Goal: Information Seeking & Learning: Find specific fact

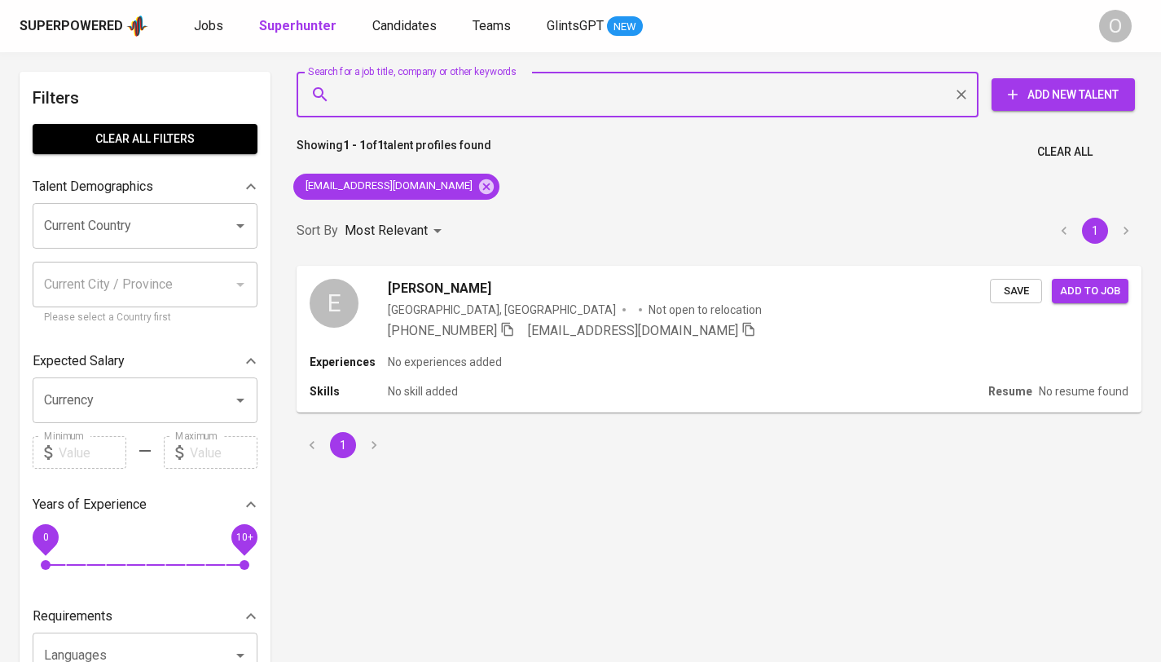
type input "[EMAIL_ADDRESS][DOMAIN_NAME]"
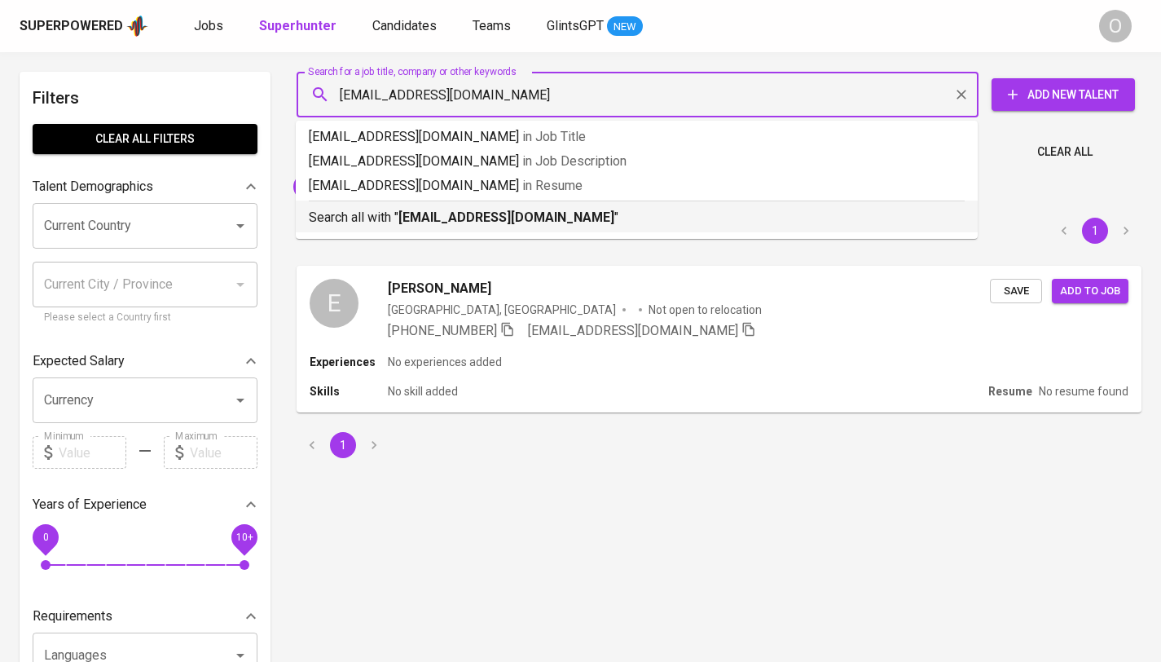
click at [416, 212] on b "[EMAIL_ADDRESS][DOMAIN_NAME]" at bounding box center [507, 216] width 216 height 15
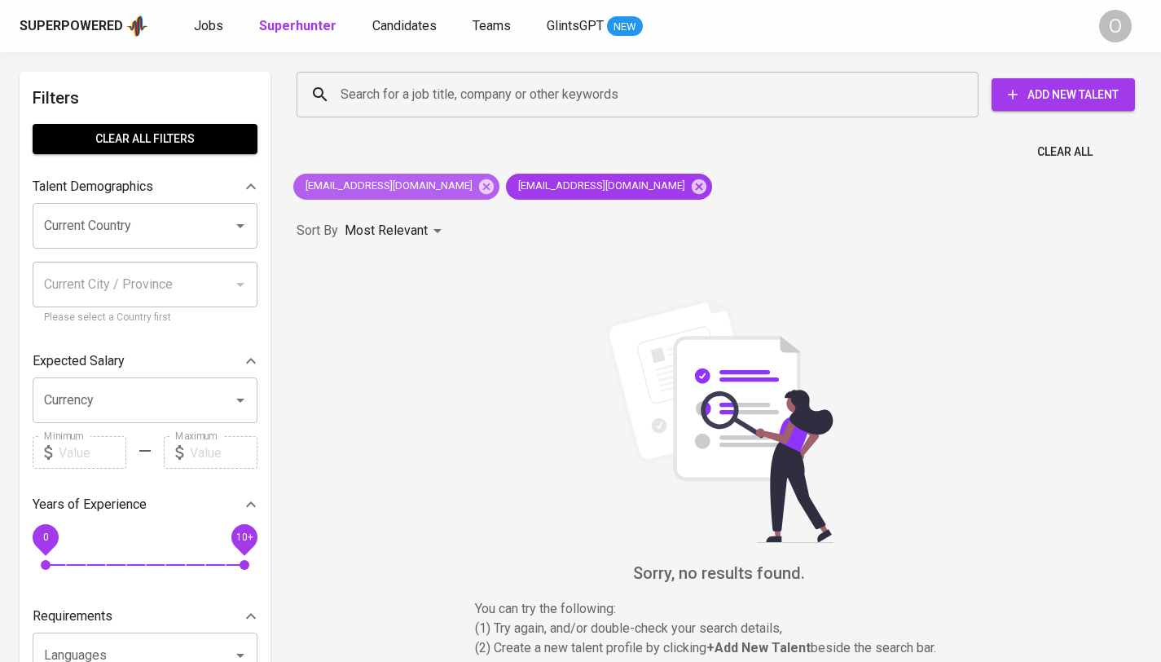
click at [409, 189] on span "[EMAIL_ADDRESS][DOMAIN_NAME]" at bounding box center [387, 185] width 189 height 15
click at [479, 189] on icon at bounding box center [486, 185] width 15 height 15
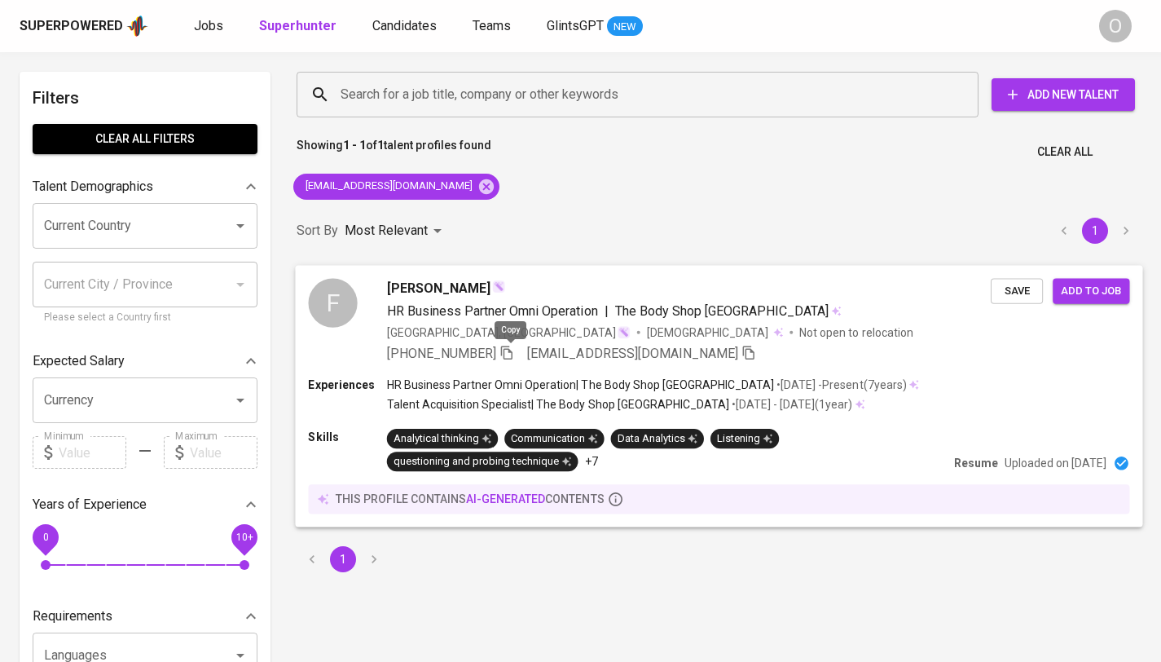
click at [504, 356] on icon "button" at bounding box center [507, 352] width 15 height 15
click at [463, 84] on input "Search for a job title, company or other keywords" at bounding box center [642, 94] width 610 height 31
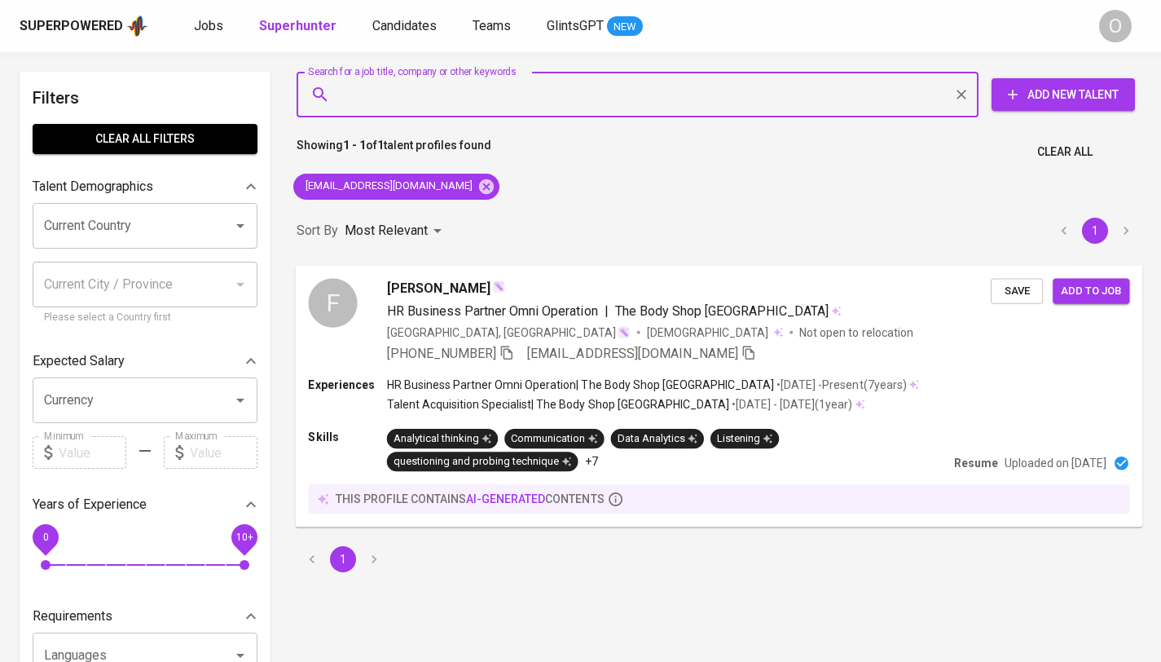
paste input "PT Berkat Artisan [GEOGRAPHIC_DATA]"
type input "PT Berkat Artisan [GEOGRAPHIC_DATA]"
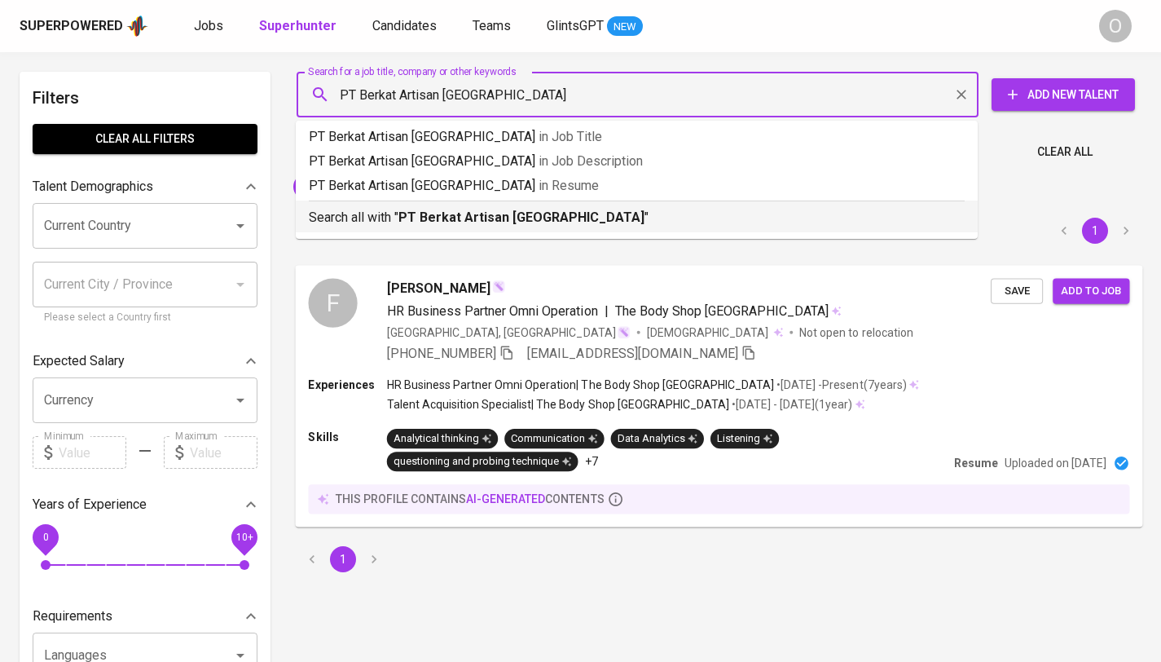
click at [357, 209] on p "Search all with " PT Berkat Artisan Indonesia "" at bounding box center [637, 218] width 656 height 20
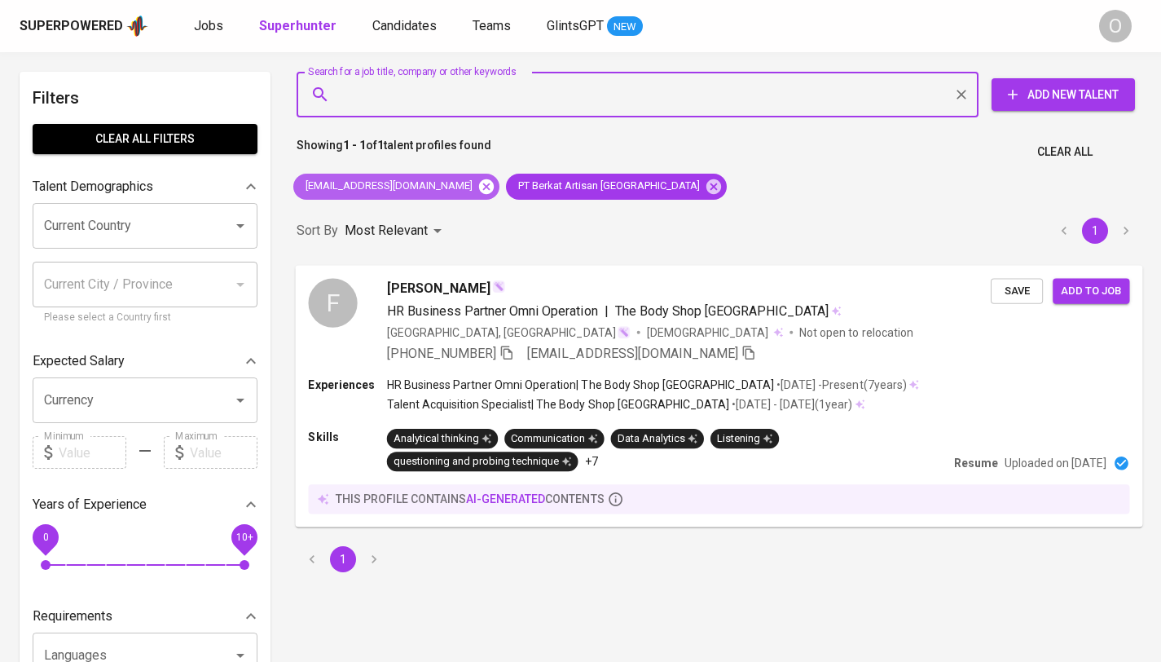
click at [479, 192] on icon at bounding box center [486, 185] width 15 height 15
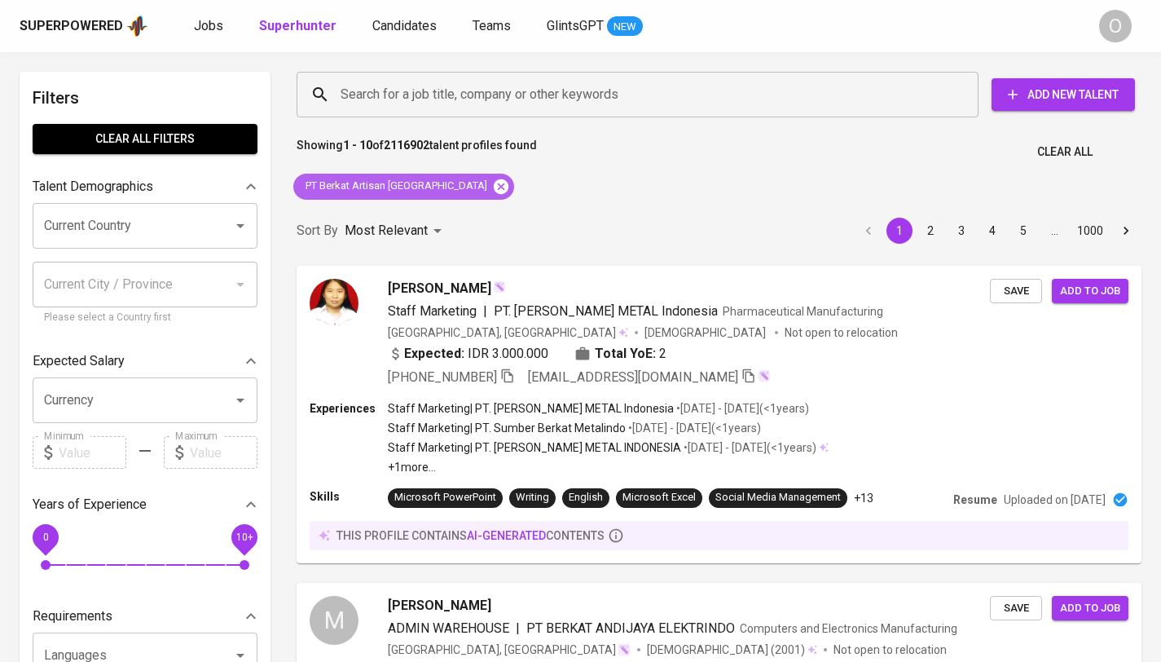
click at [494, 183] on icon at bounding box center [501, 185] width 15 height 15
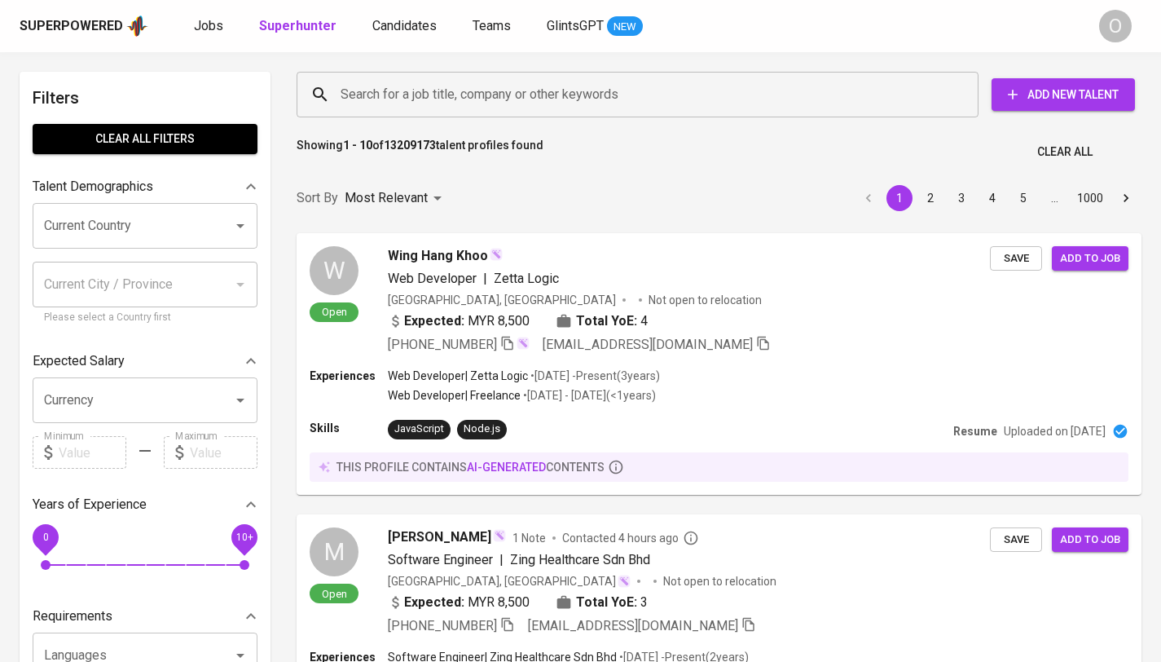
click at [503, 82] on input "Search for a job title, company or other keywords" at bounding box center [642, 94] width 610 height 31
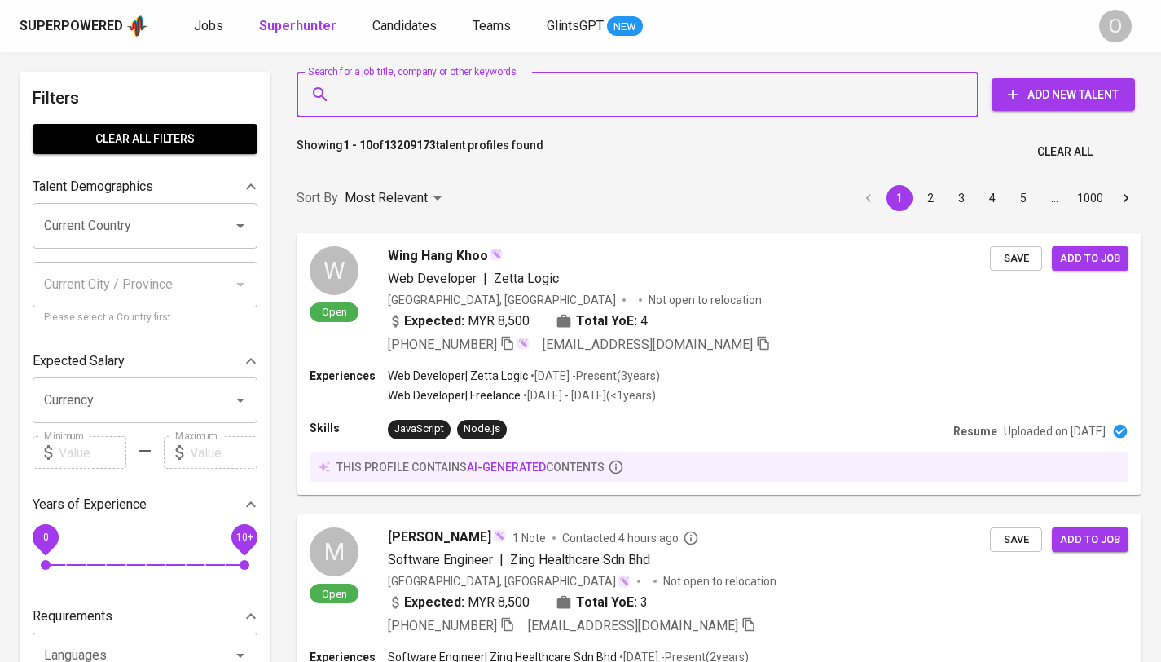
paste input "[PERSON_NAME][EMAIL_ADDRESS][DOMAIN_NAME]"
type input "[PERSON_NAME][EMAIL_ADDRESS][DOMAIN_NAME]"
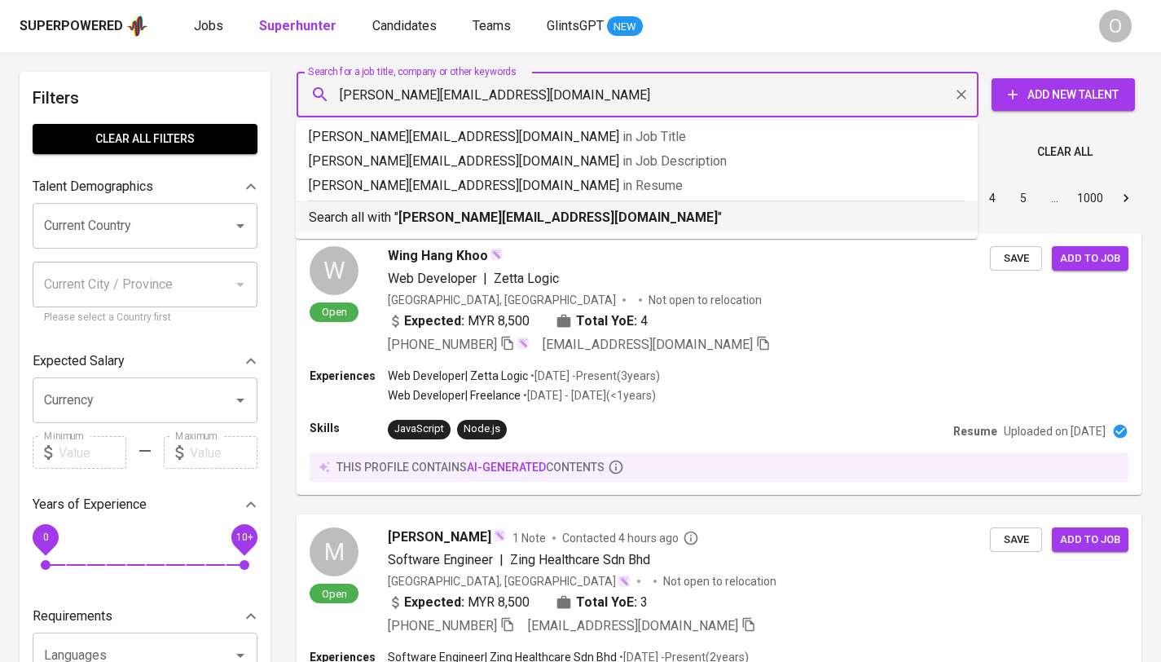
click at [456, 214] on b "[PERSON_NAME][EMAIL_ADDRESS][DOMAIN_NAME]" at bounding box center [558, 216] width 319 height 15
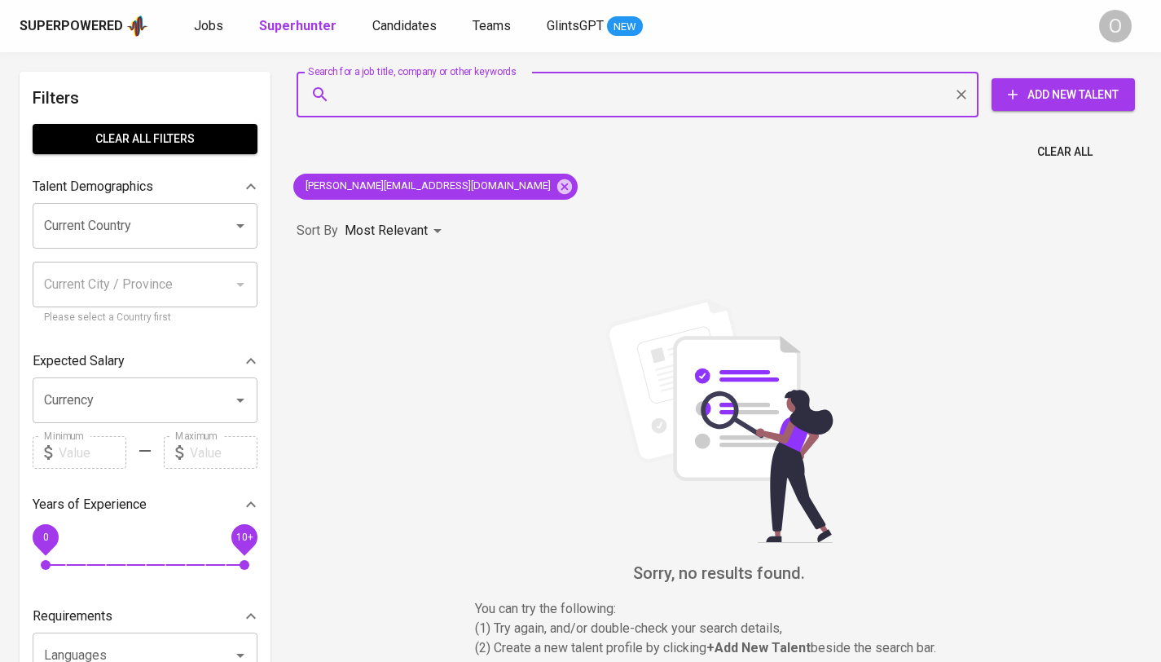
paste input "[EMAIL_ADDRESS][DOMAIN_NAME]"
type input "[EMAIL_ADDRESS][DOMAIN_NAME]"
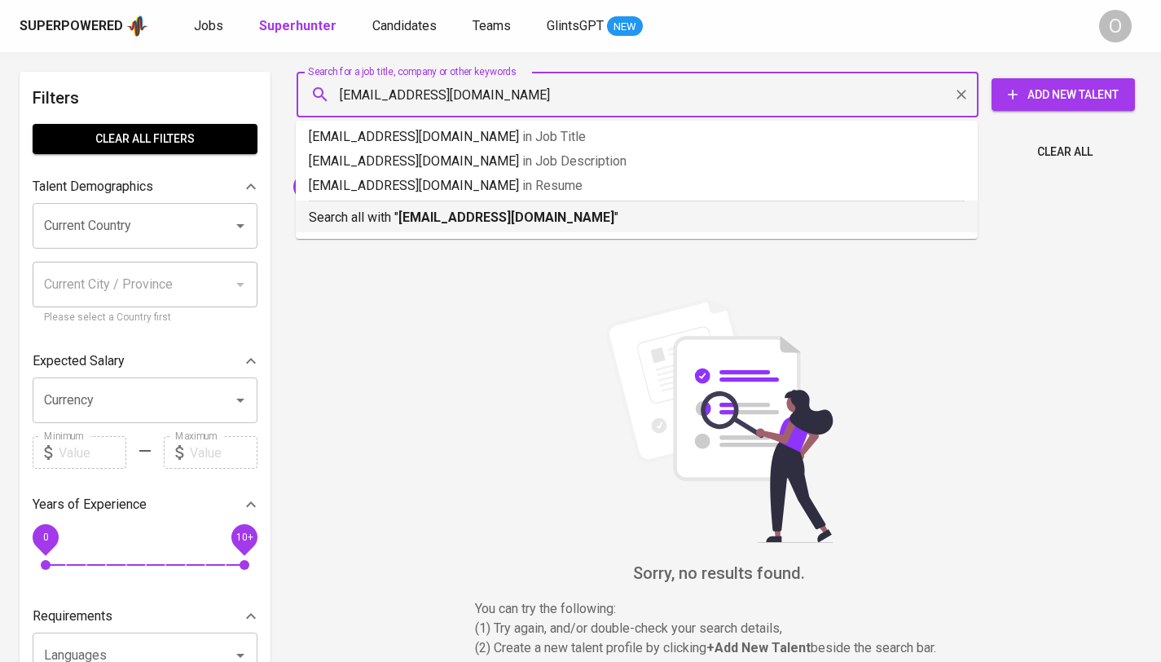
click at [398, 213] on p "Search all with " [EMAIL_ADDRESS][DOMAIN_NAME] "" at bounding box center [637, 218] width 656 height 20
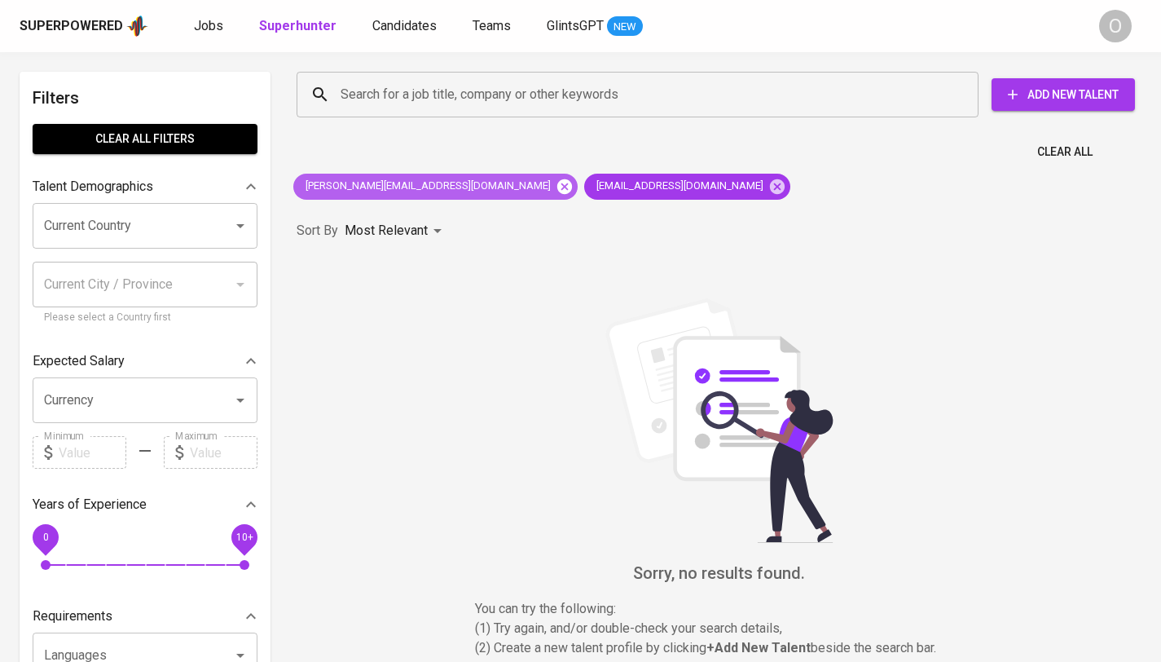
click at [556, 186] on icon at bounding box center [565, 187] width 18 height 18
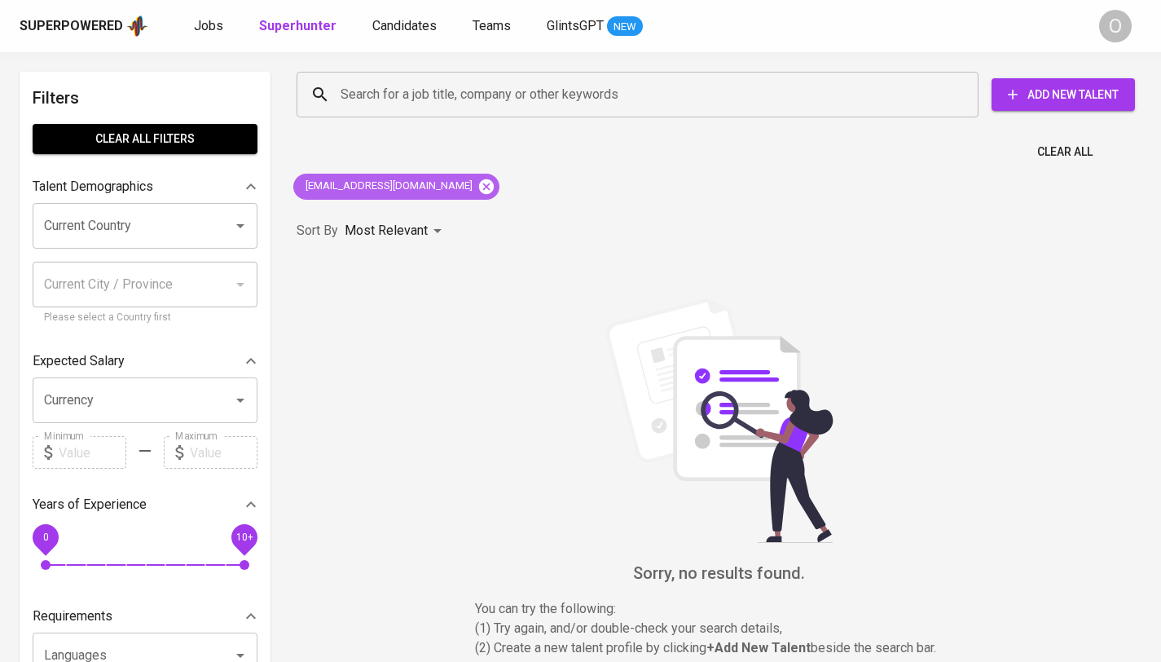
click at [479, 186] on icon at bounding box center [486, 185] width 15 height 15
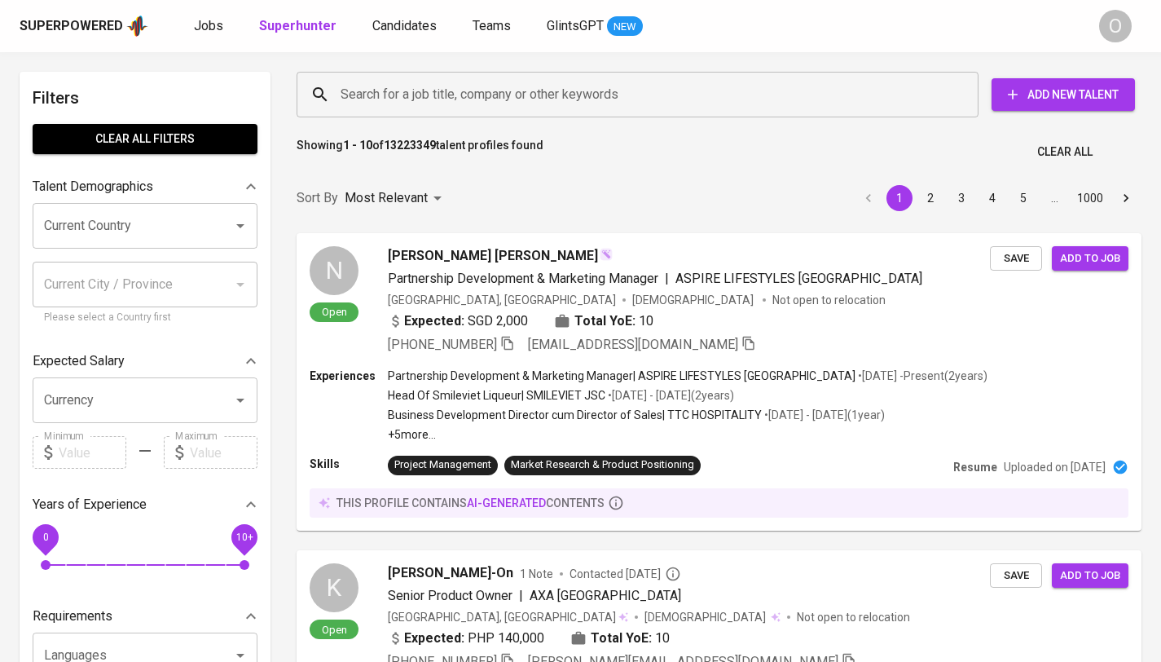
click at [541, 84] on input "Search for a job title, company or other keywords" at bounding box center [642, 94] width 610 height 31
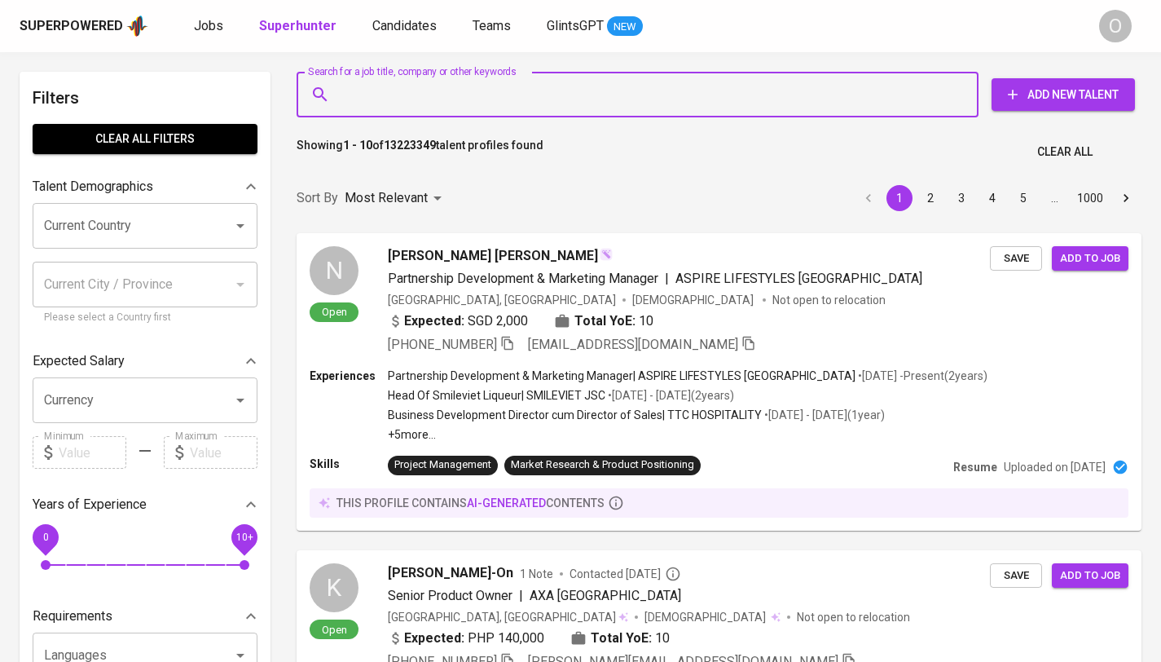
paste input "PT NEO KOSMETIKA INDUSTRI"
type input "PT NEO KOSMETIKA INDUSTRI"
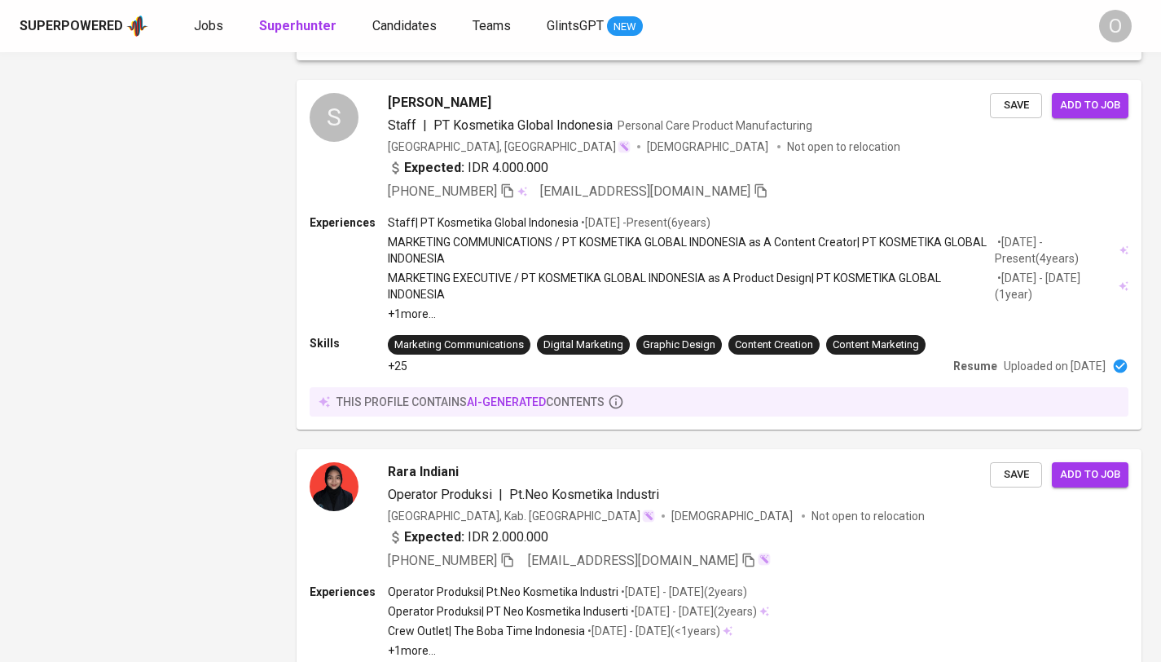
scroll to position [1509, 0]
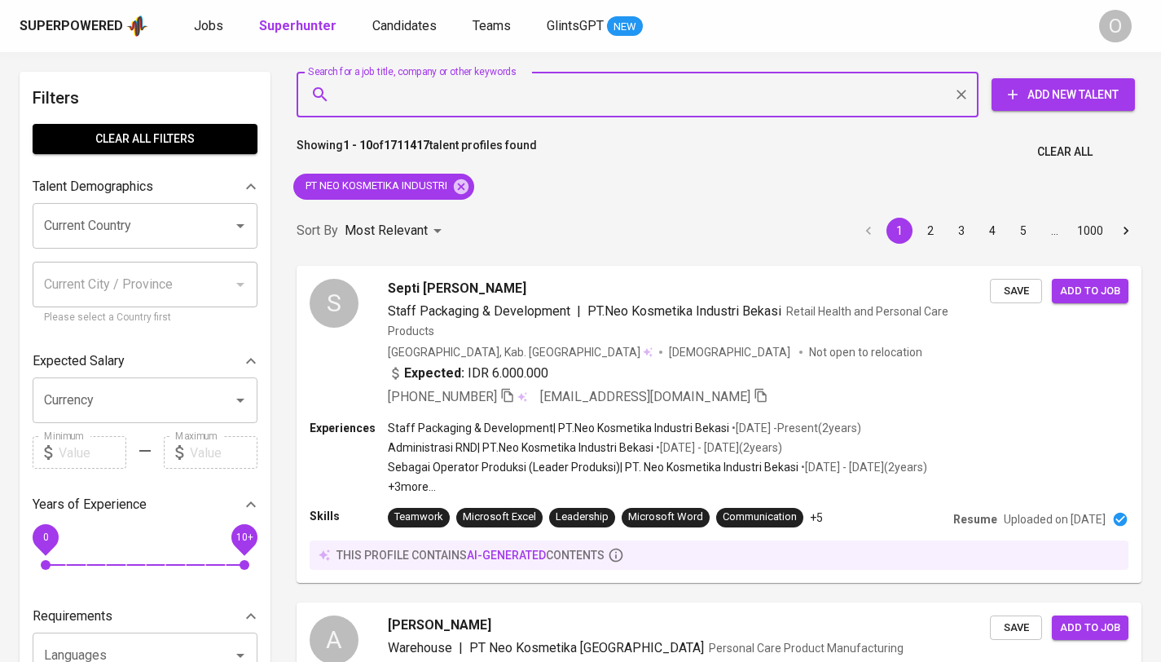
scroll to position [1509, 0]
